Goal: Entertainment & Leisure: Consume media (video, audio)

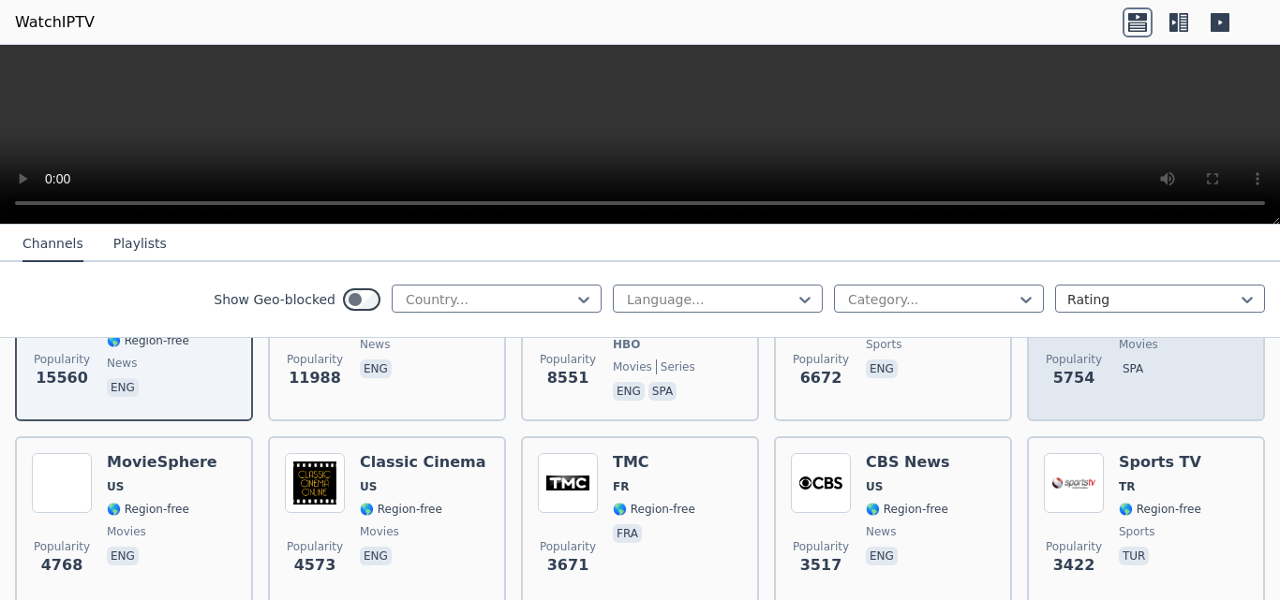
scroll to position [259, 0]
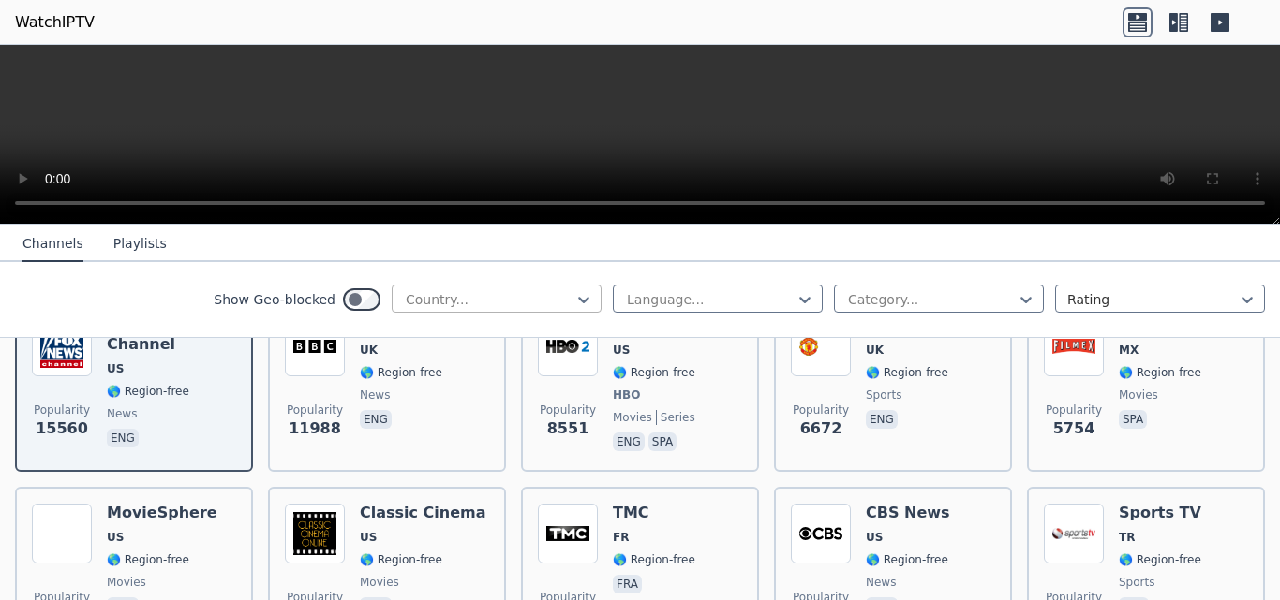
click at [532, 291] on div at bounding box center [489, 299] width 170 height 19
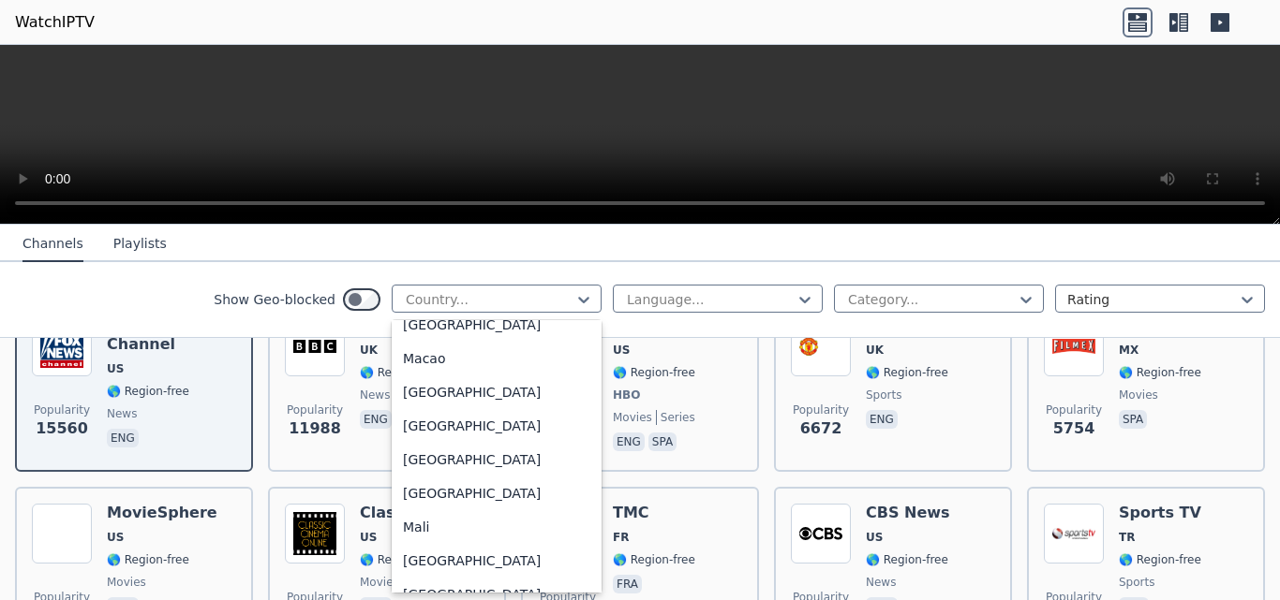
scroll to position [3747, 0]
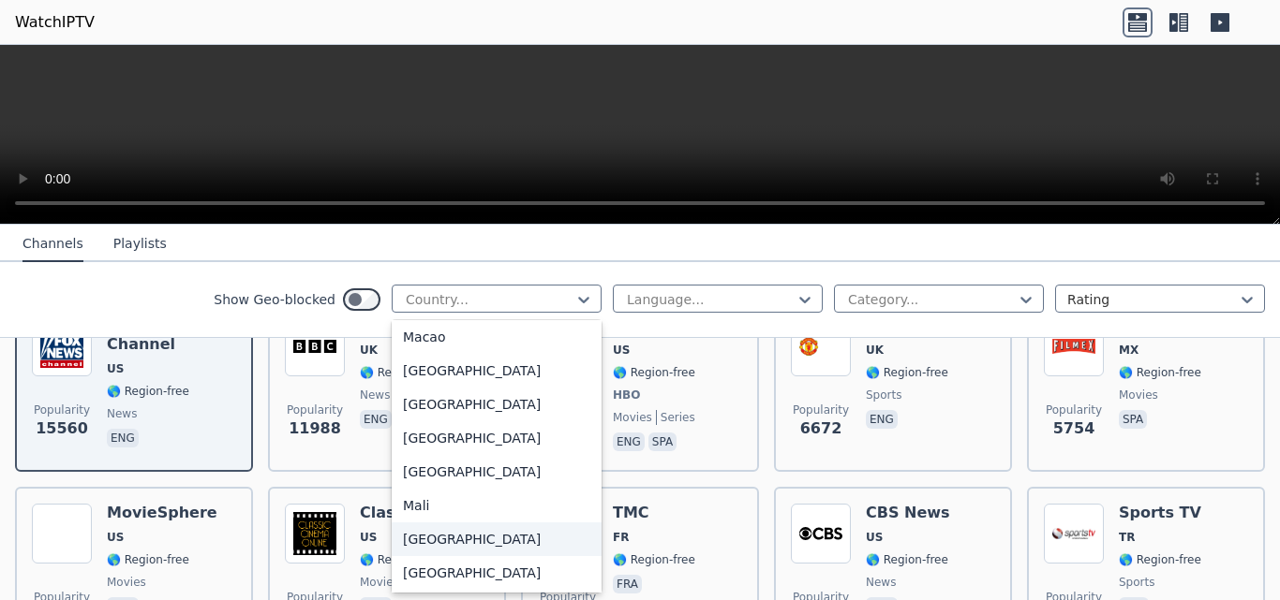
click at [500, 556] on div "[GEOGRAPHIC_DATA]" at bounding box center [497, 540] width 210 height 34
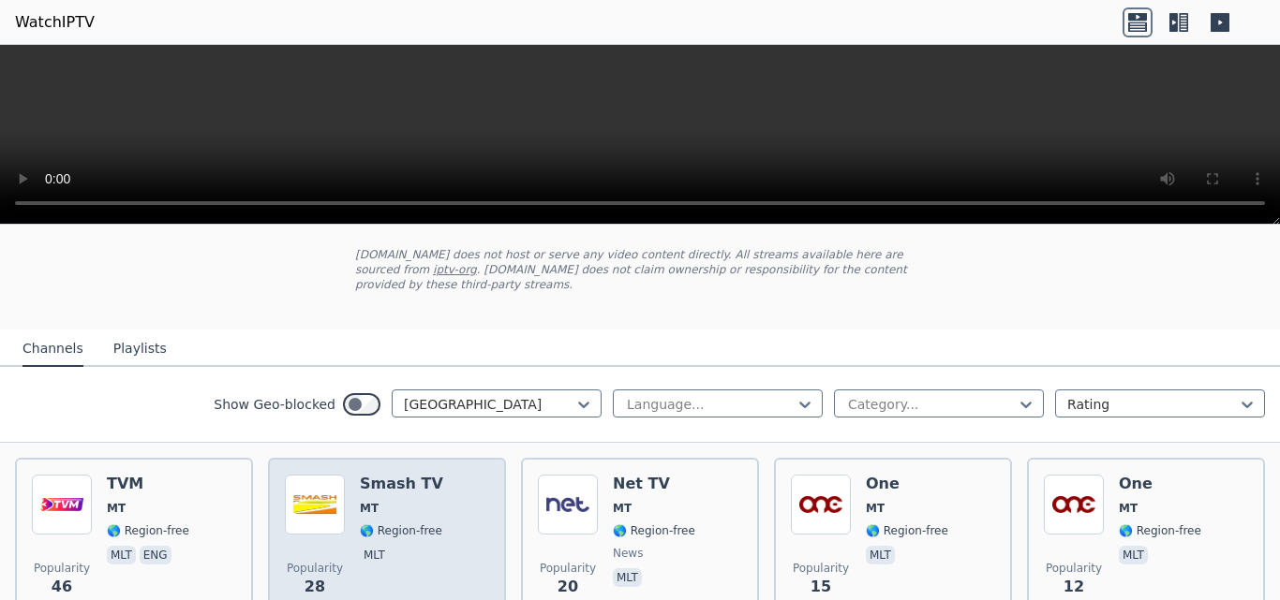
scroll to position [94, 0]
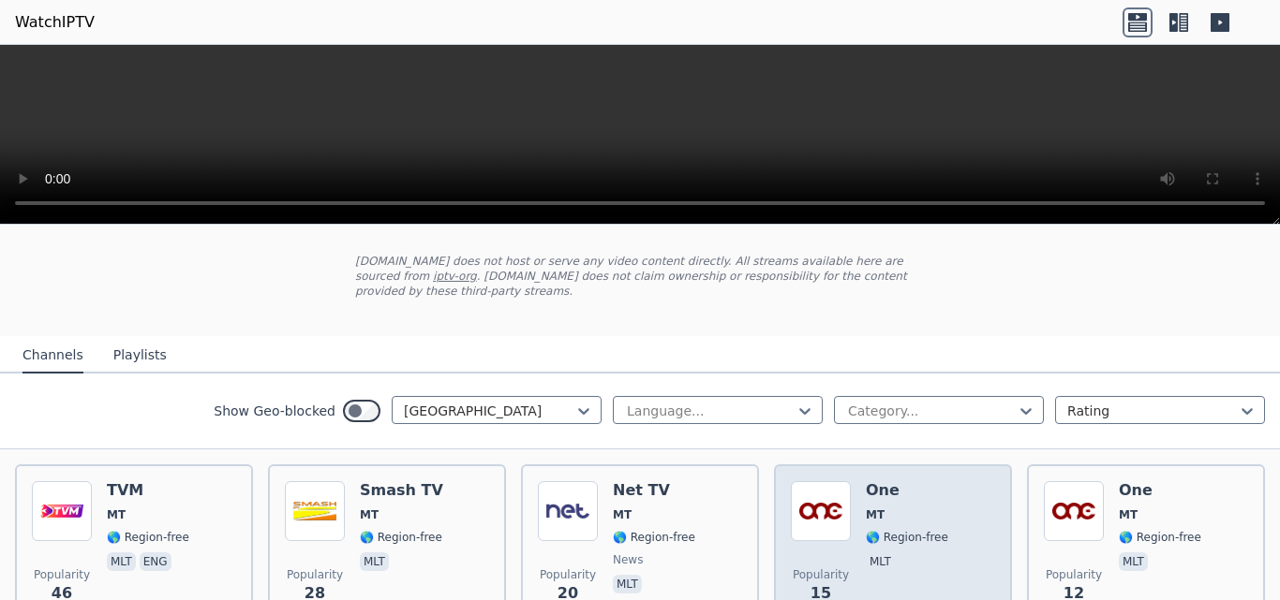
click at [919, 508] on span "MT" at bounding box center [907, 515] width 82 height 15
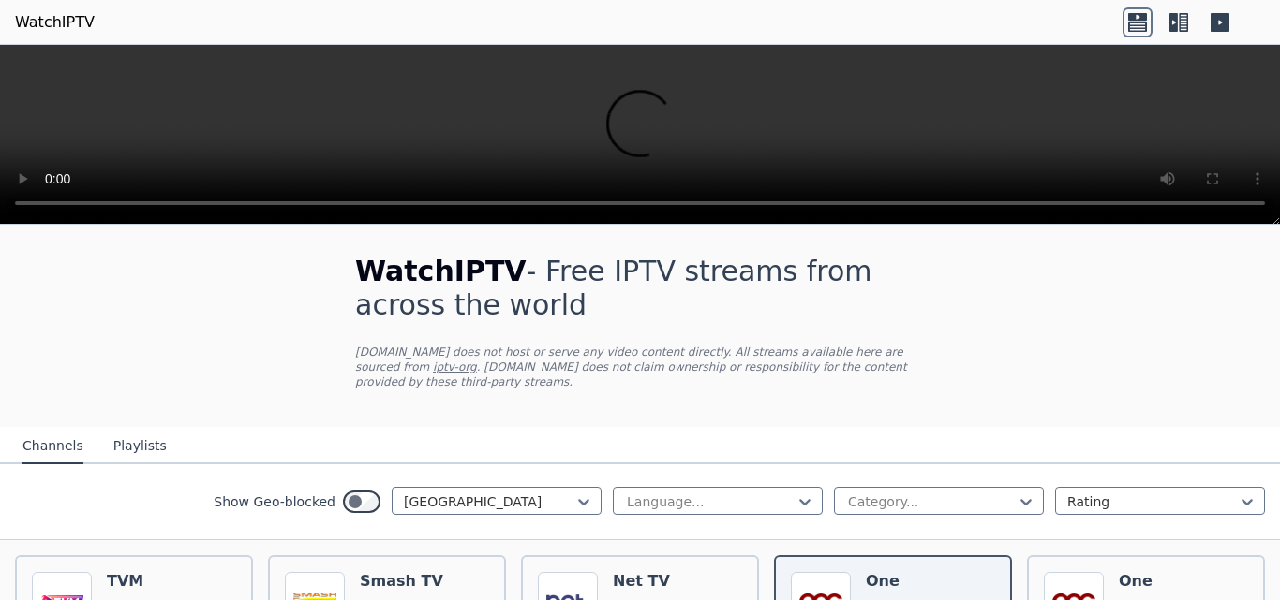
scroll to position [0, 0]
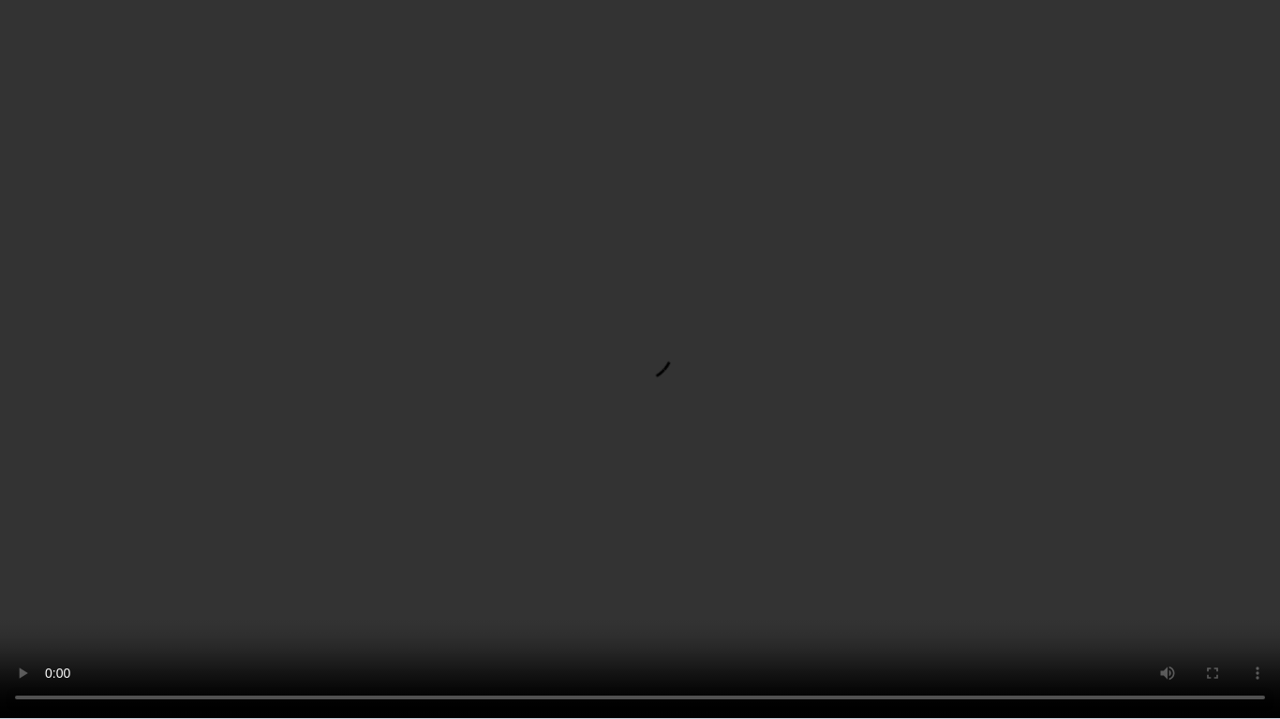
click at [1219, 511] on video at bounding box center [640, 359] width 1280 height 719
click at [1143, 521] on video at bounding box center [640, 359] width 1280 height 719
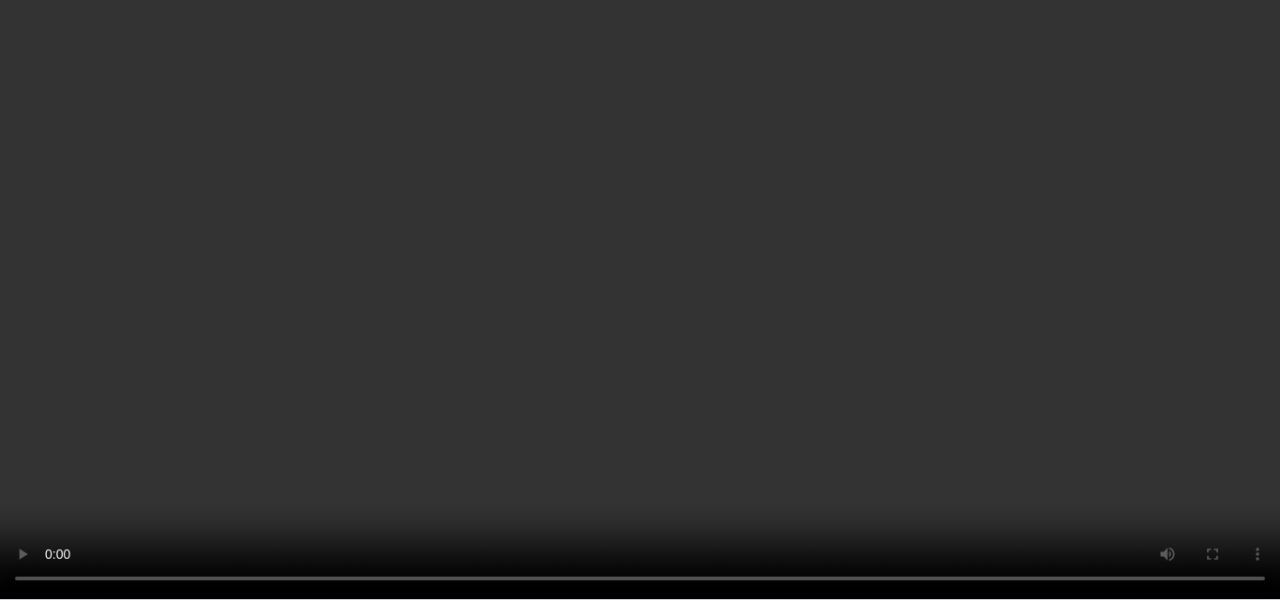
scroll to position [94, 0]
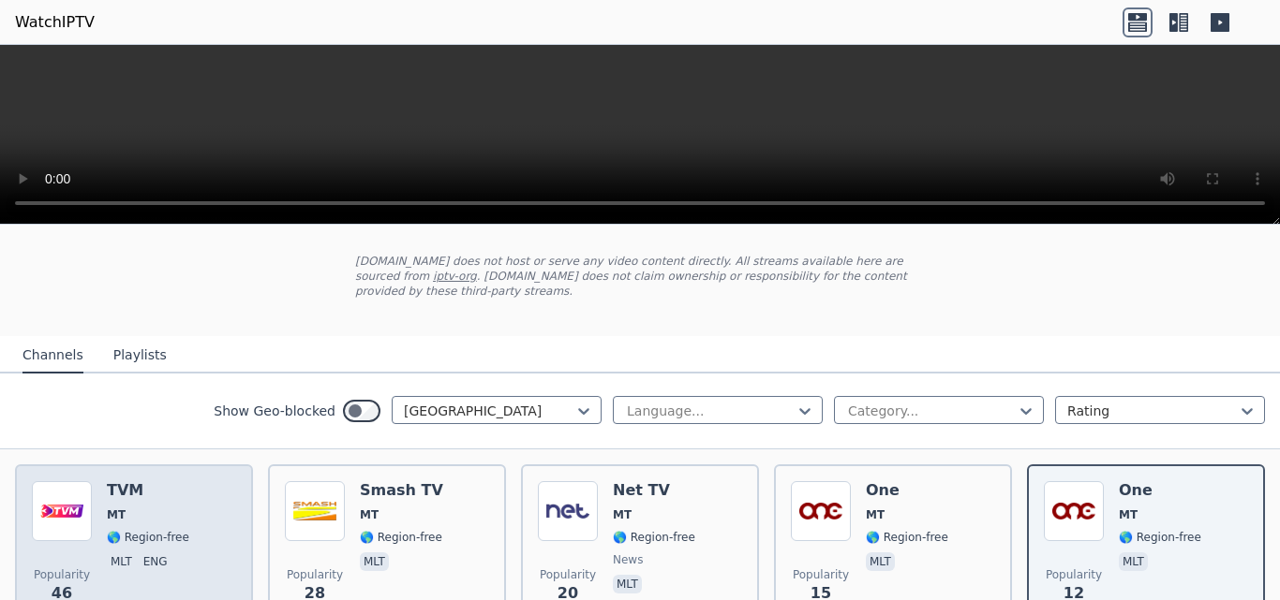
click at [152, 483] on h6 "TVM" at bounding box center [148, 491] width 82 height 19
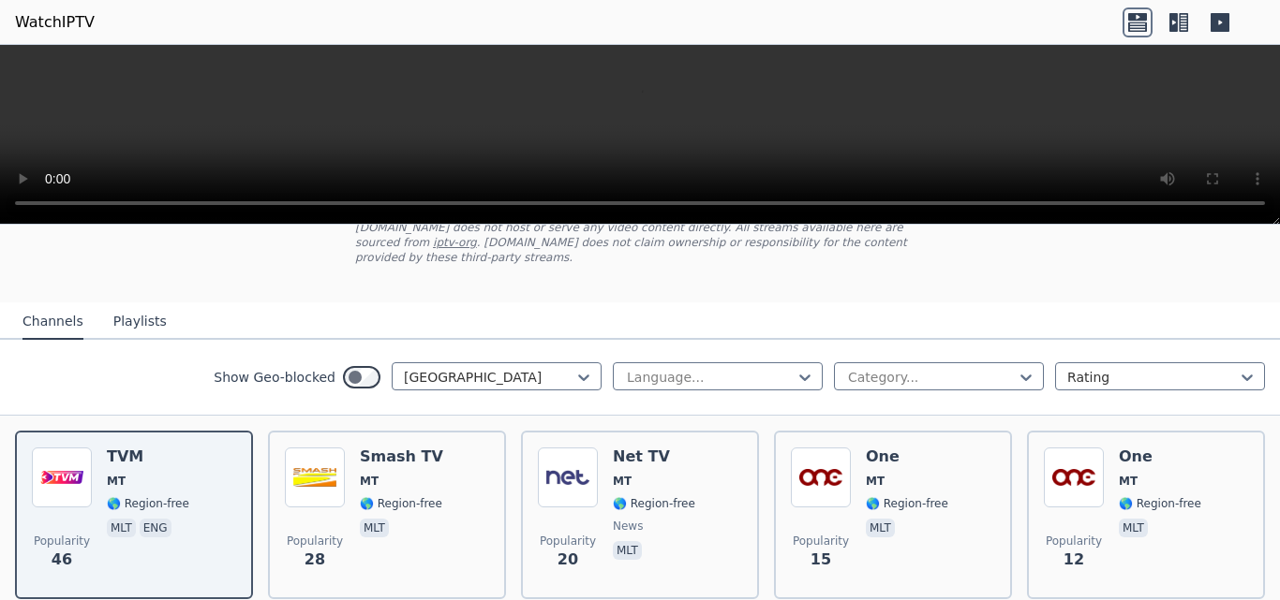
scroll to position [0, 0]
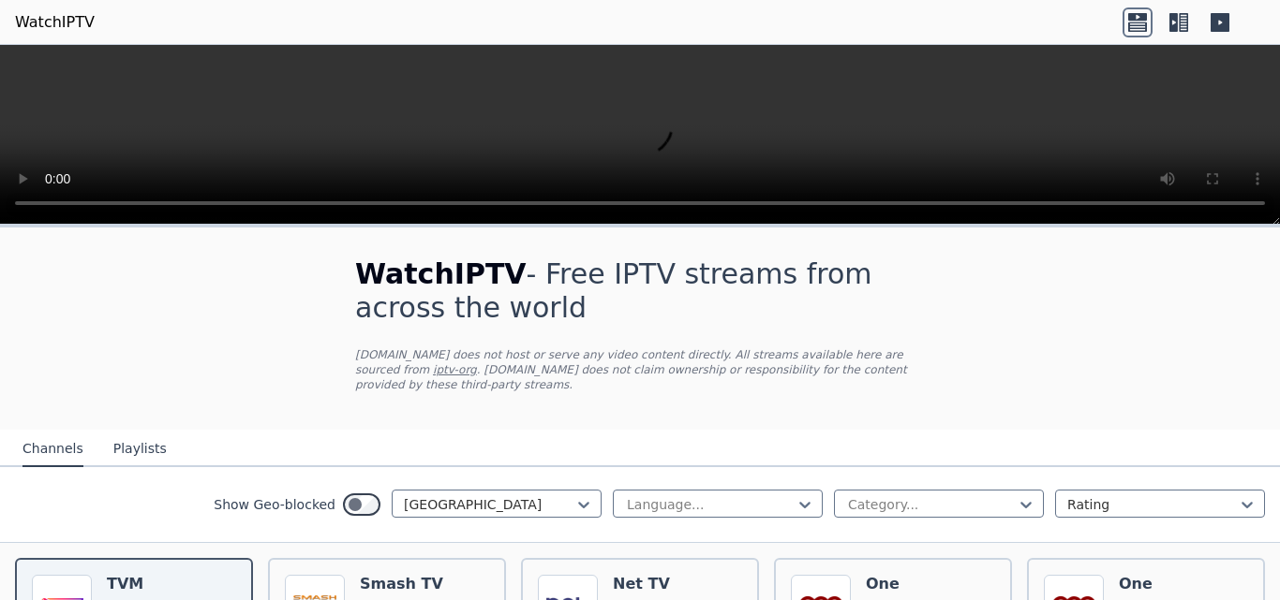
click at [1177, 31] on icon at bounding box center [1173, 22] width 8 height 19
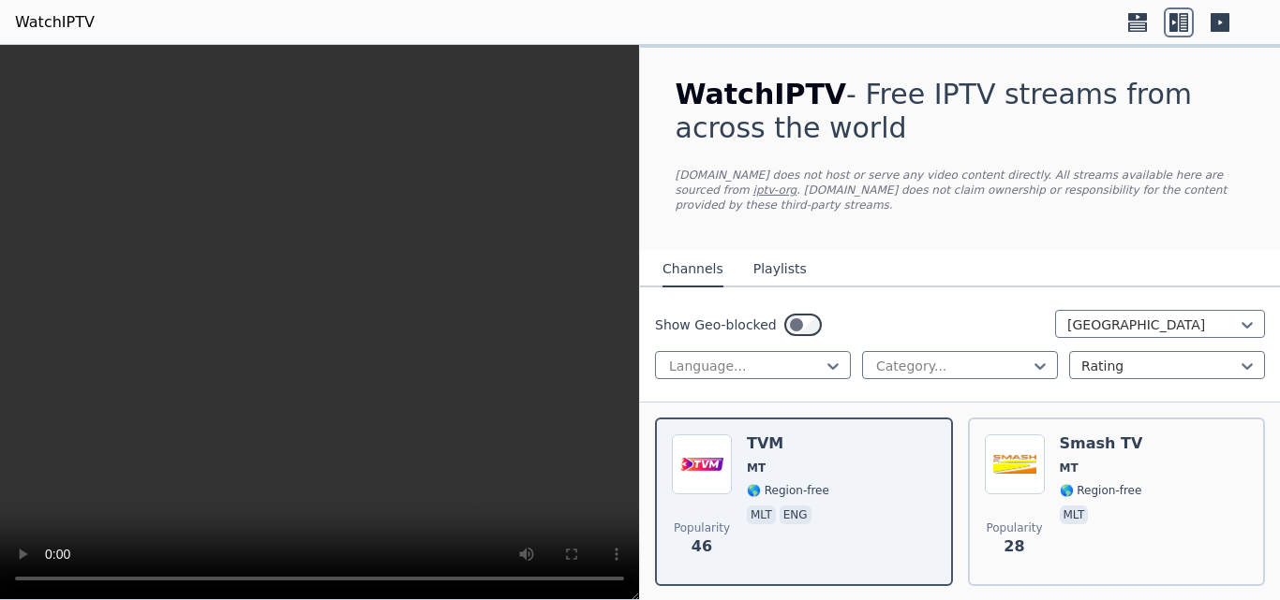
click at [1134, 24] on icon at bounding box center [1137, 22] width 30 height 30
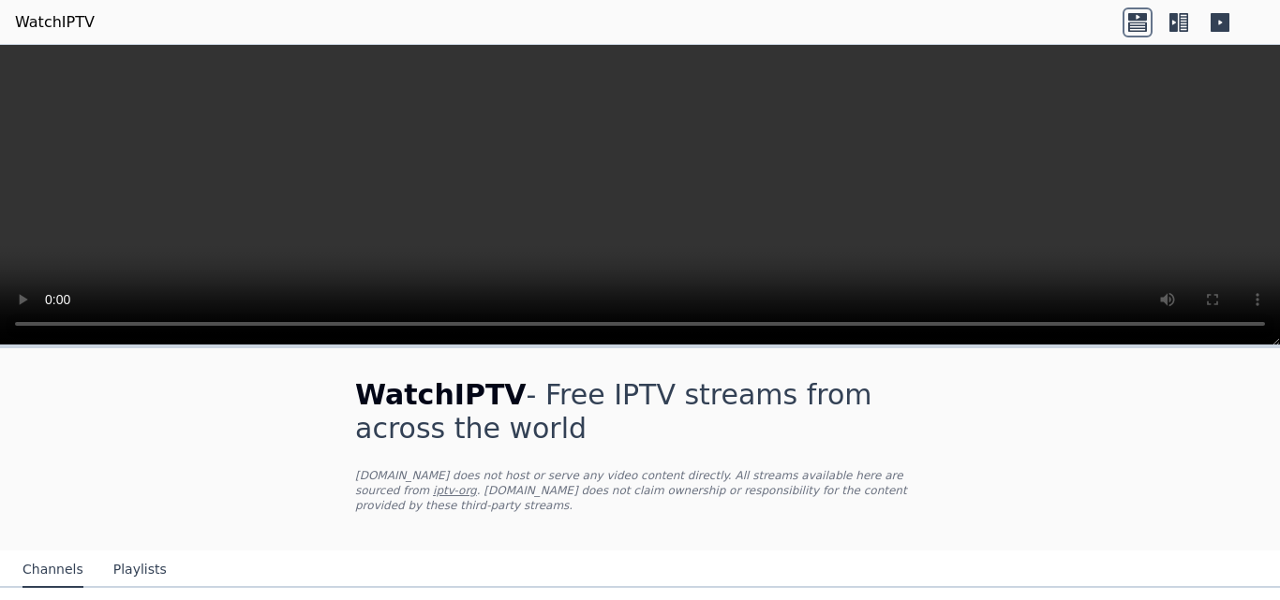
click at [1176, 18] on icon at bounding box center [1173, 22] width 8 height 19
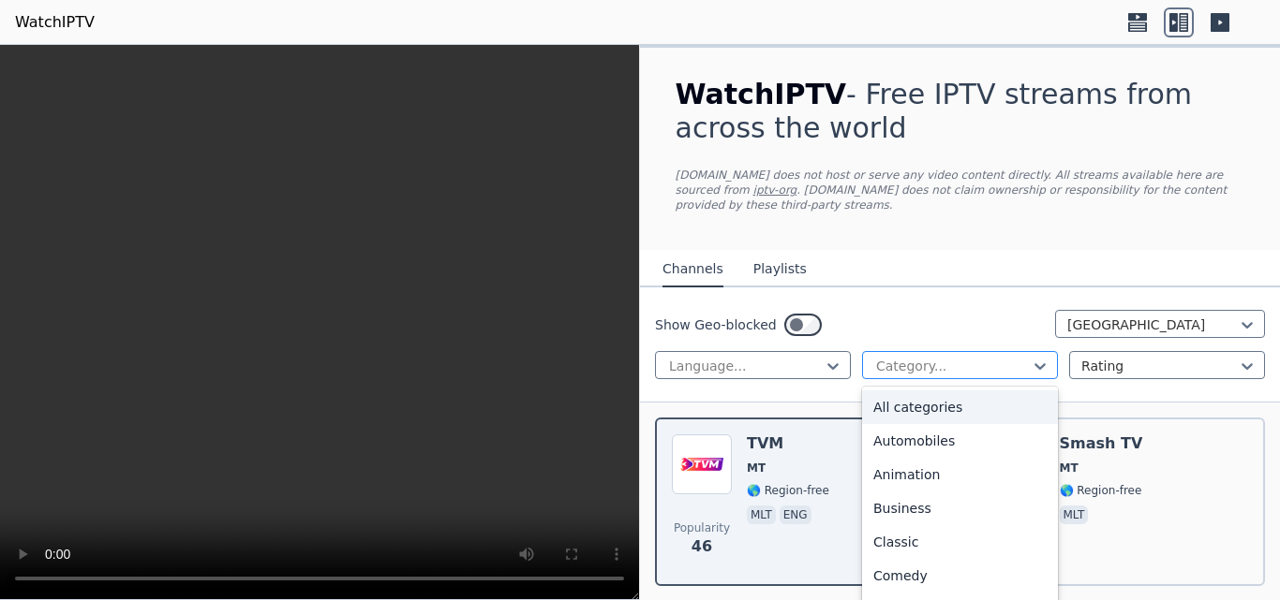
click at [988, 357] on div at bounding box center [952, 366] width 156 height 19
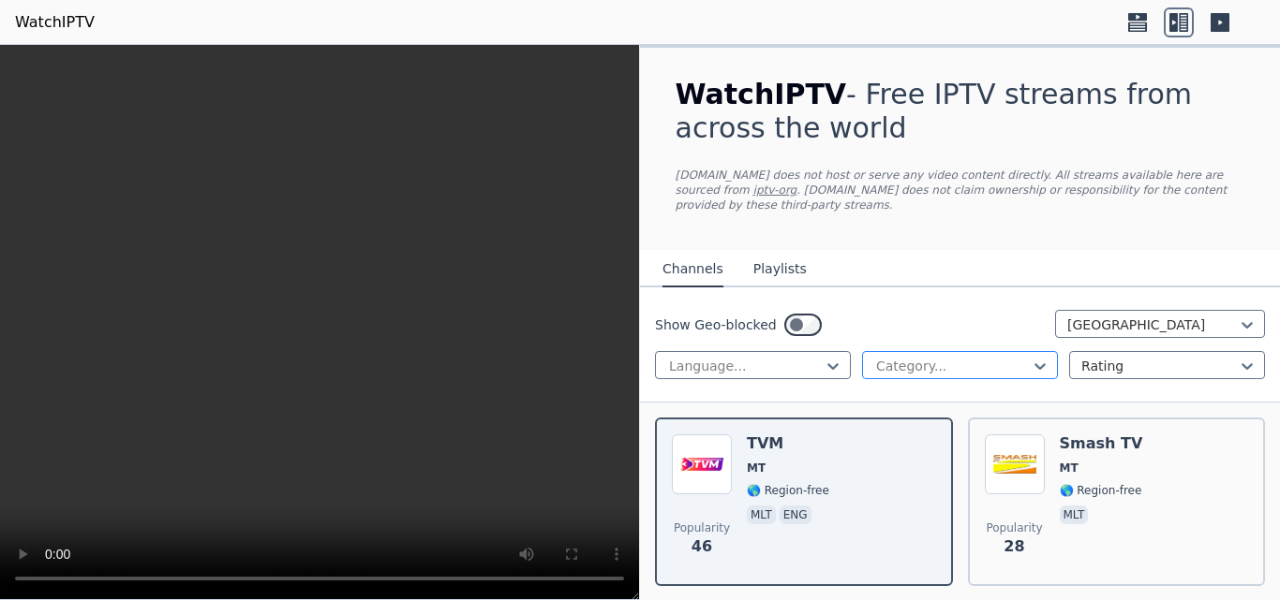
click at [988, 357] on div at bounding box center [952, 366] width 156 height 19
click at [1100, 357] on div at bounding box center [1159, 366] width 156 height 19
